Goal: Transaction & Acquisition: Download file/media

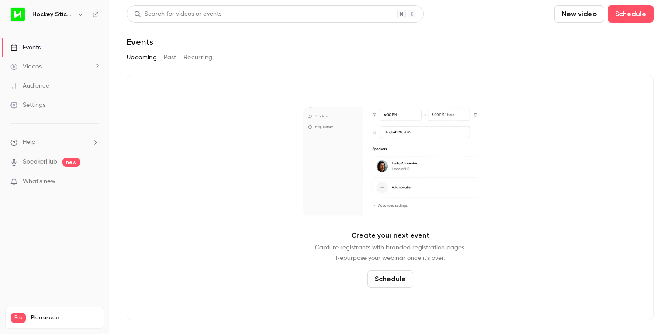
click at [53, 67] on link "Videos 2" at bounding box center [54, 66] width 109 height 19
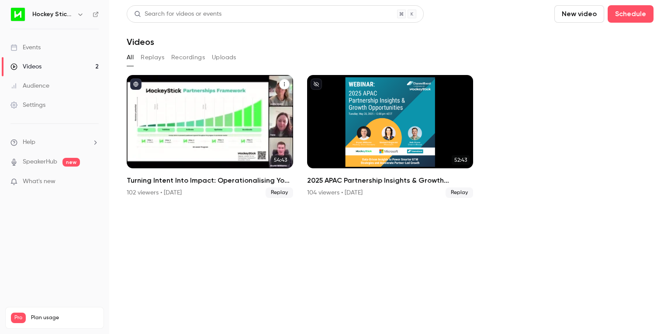
click at [204, 183] on h2 "Turning Intent Into Impact: Operationalising Your Partner Strategy" at bounding box center [210, 181] width 166 height 10
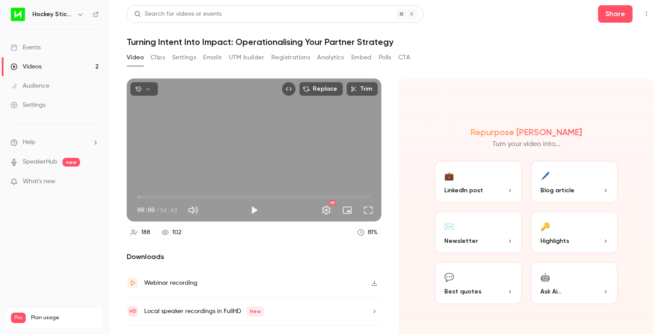
click at [327, 58] on button "Analytics" at bounding box center [330, 58] width 27 height 14
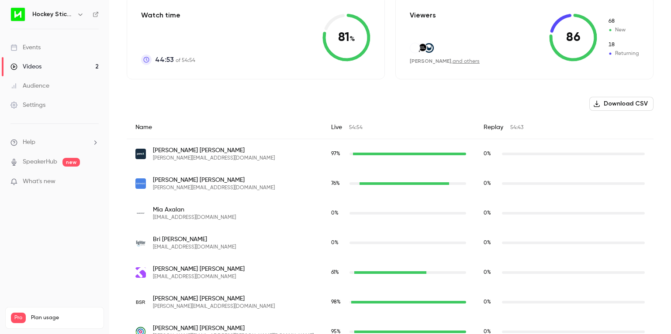
scroll to position [181, 0]
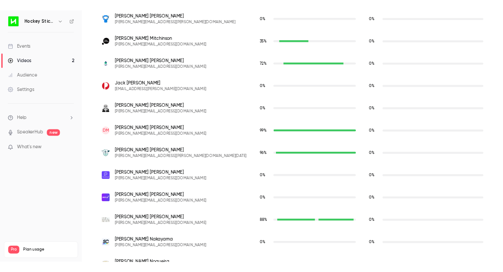
scroll to position [3389, 0]
